Goal: Task Accomplishment & Management: Manage account settings

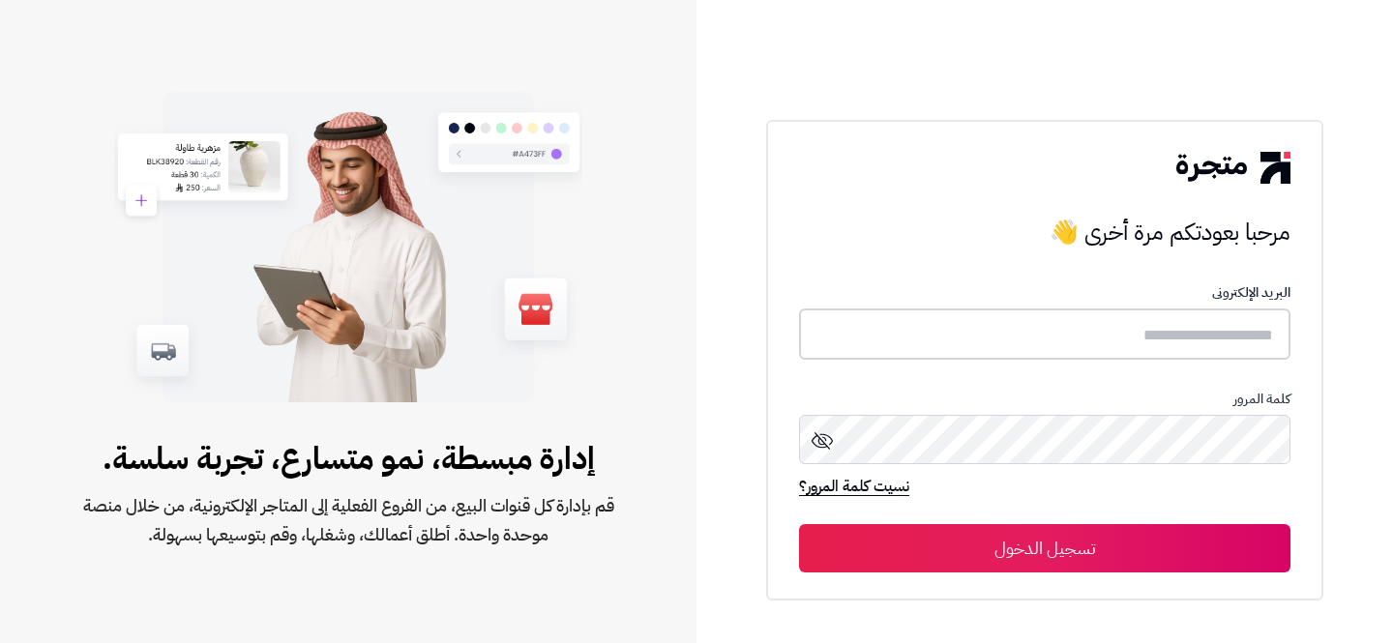
click at [1156, 346] on input "text" at bounding box center [1044, 334] width 491 height 51
type input "**********"
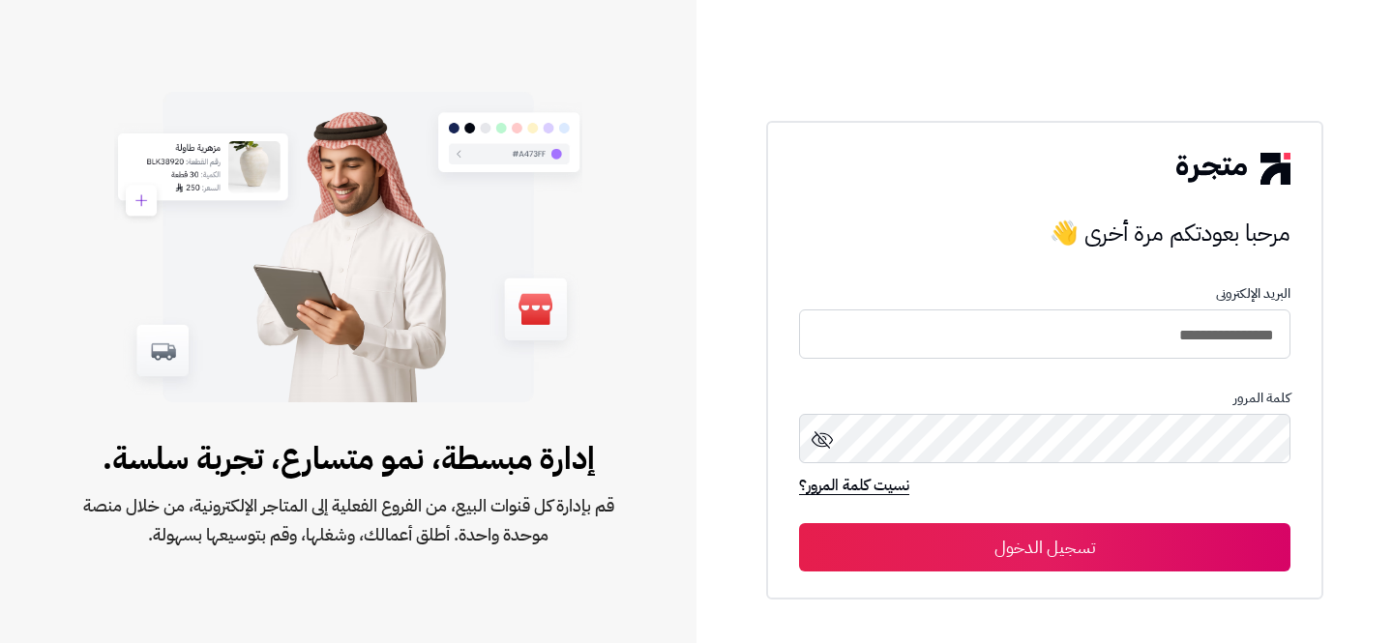
click at [1142, 545] on button "تسجيل الدخول" at bounding box center [1044, 547] width 491 height 48
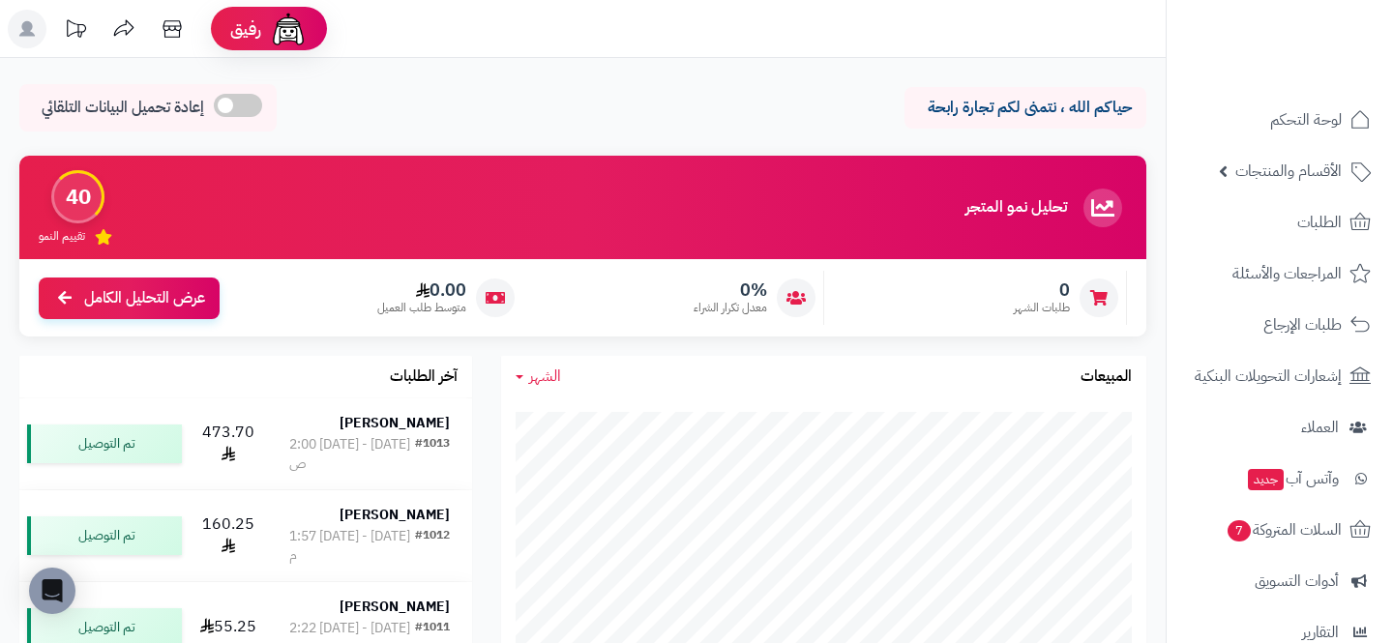
click at [697, 116] on div "حياكم الله ، نتمنى لكم تجارة رابحة إعادة تحميل البيانات التلقائي" at bounding box center [582, 112] width 1127 height 57
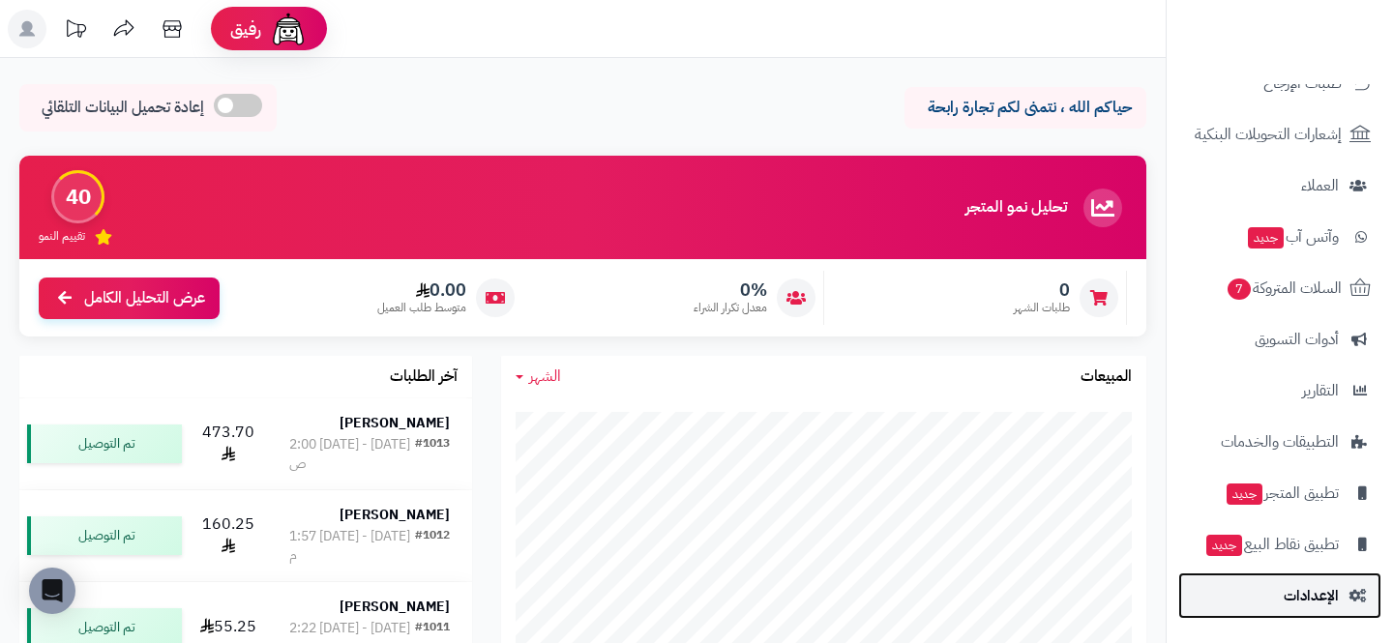
click at [1286, 606] on span "الإعدادات" at bounding box center [1311, 595] width 55 height 27
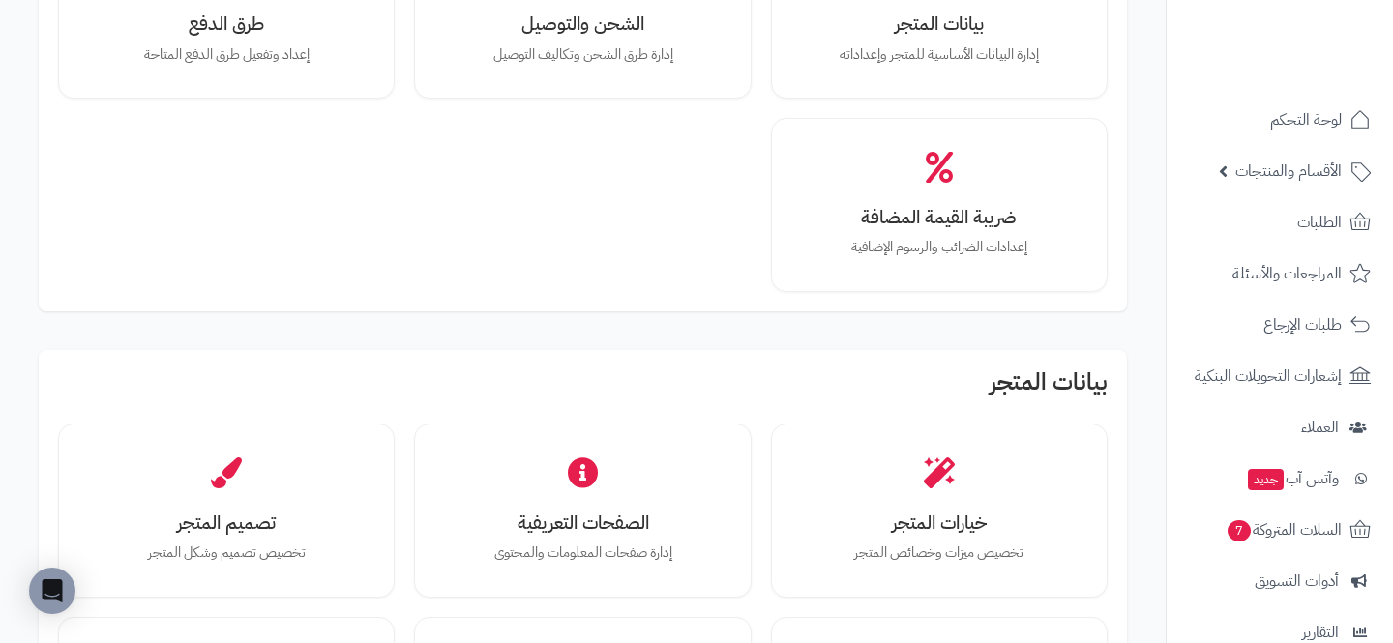
scroll to position [267, 0]
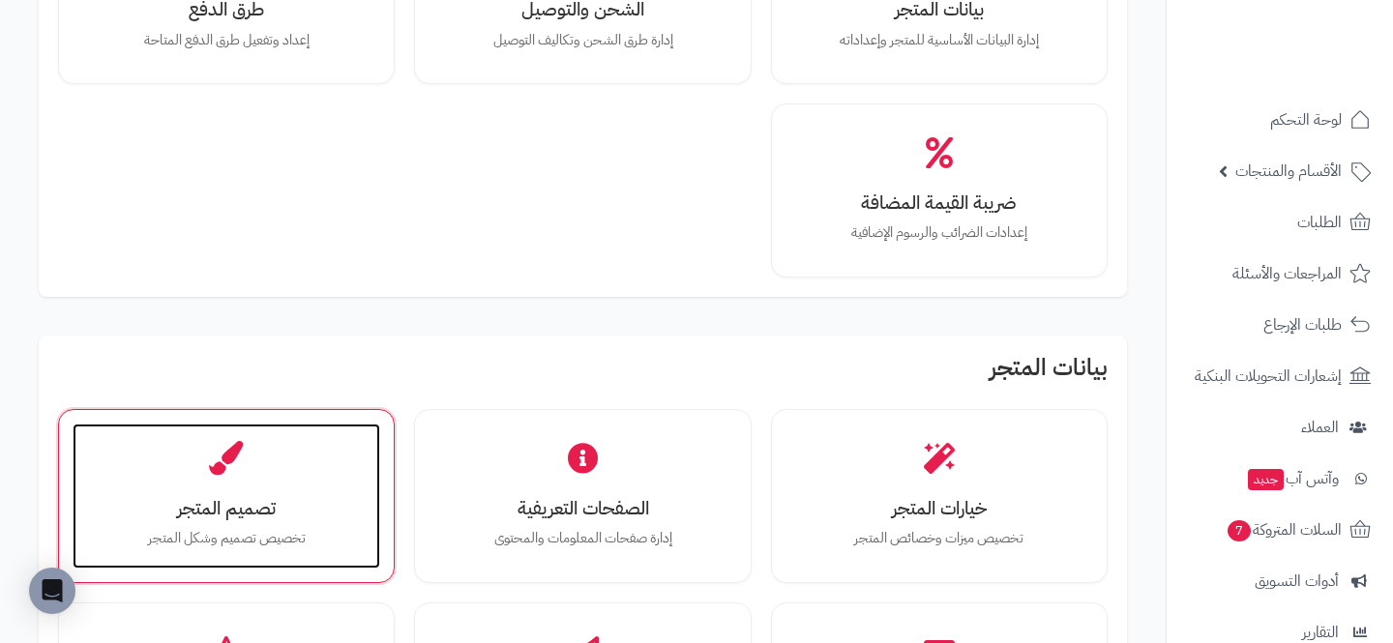
click at [315, 489] on div "تصميم المتجر تخصيص تصميم وشكل المتجر" at bounding box center [227, 496] width 308 height 145
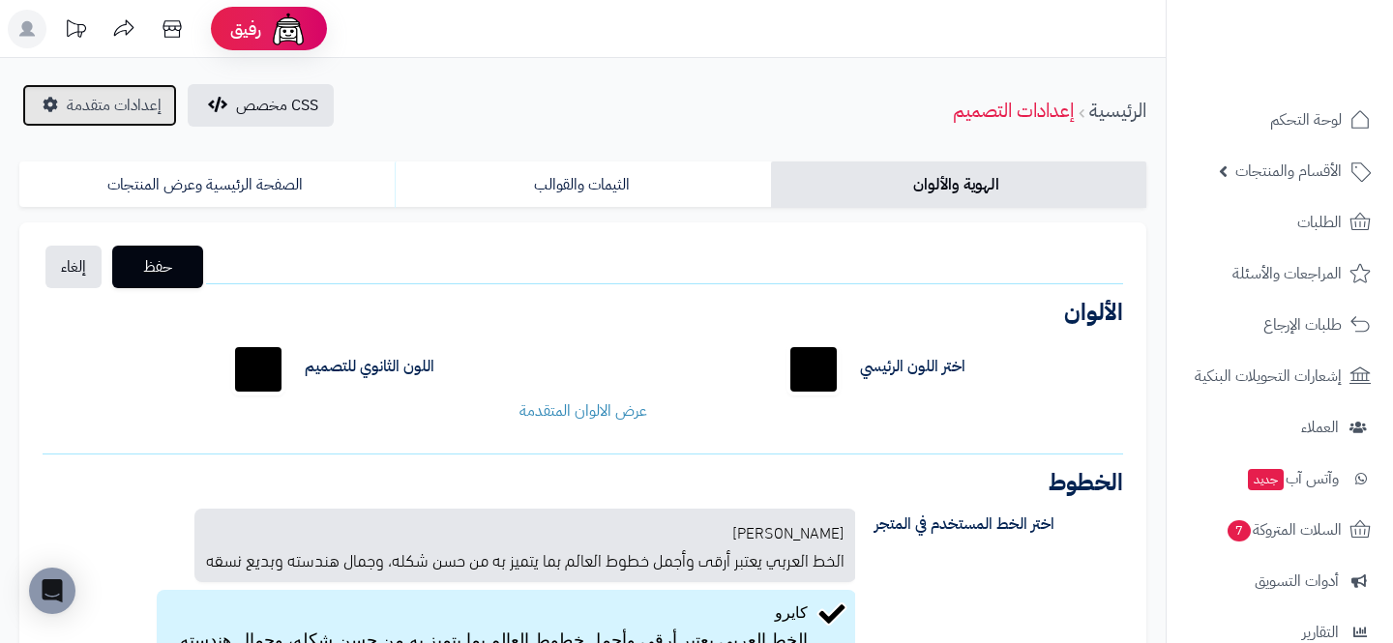
click at [73, 88] on link "إعدادات متقدمة" at bounding box center [99, 105] width 155 height 43
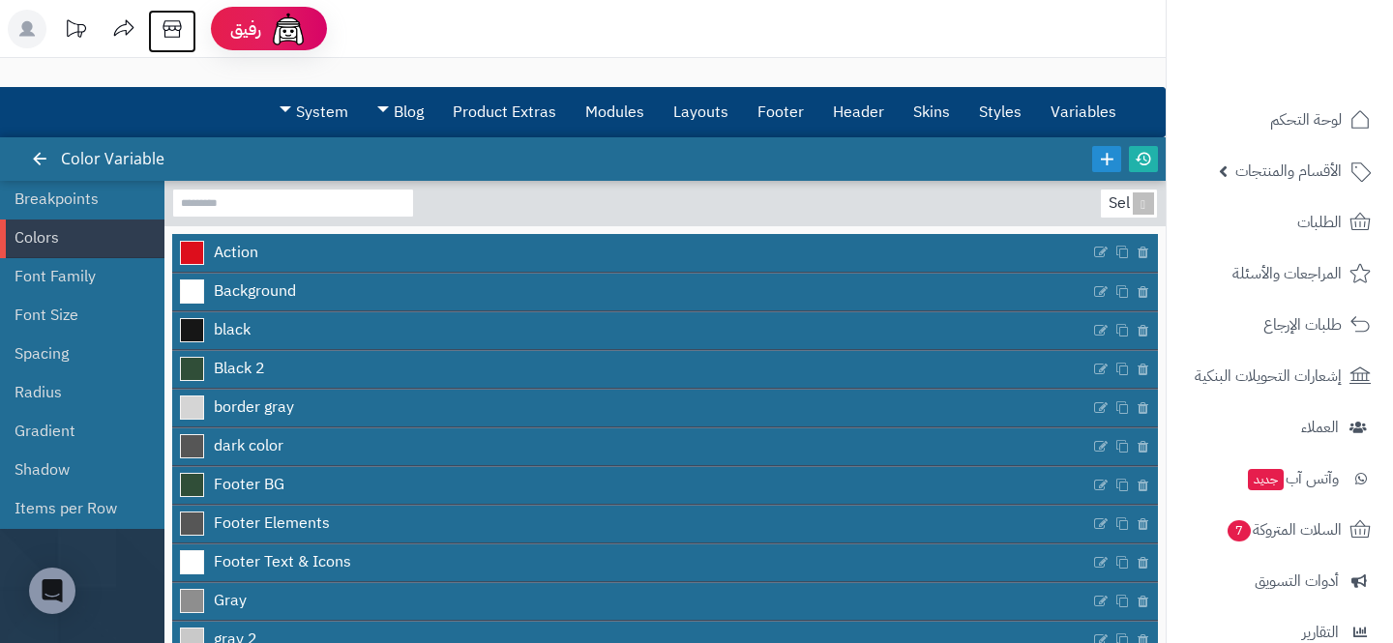
click at [171, 37] on icon at bounding box center [172, 28] width 18 height 17
